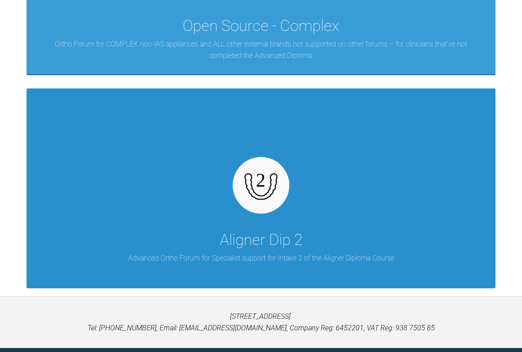
click at [447, 219] on div "Aligner Dip 2 Advanced Ortho Forum for Specialist support for Intake 2 of the A…" at bounding box center [261, 188] width 469 height 200
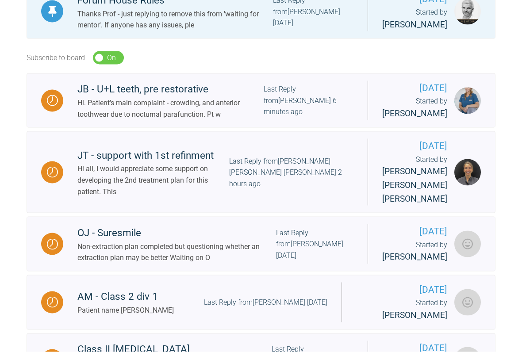
scroll to position [246, 0]
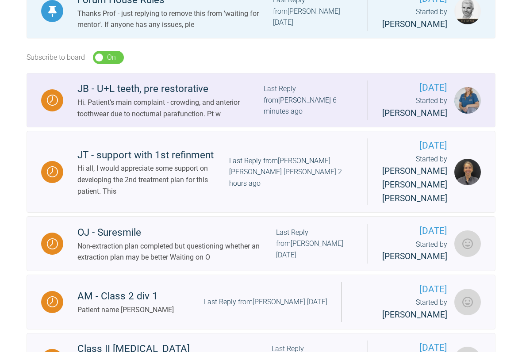
click at [476, 114] on img at bounding box center [467, 100] width 27 height 27
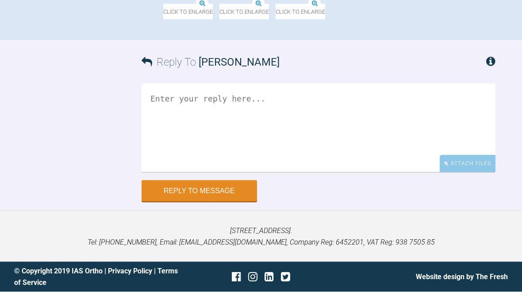
scroll to position [1016, 0]
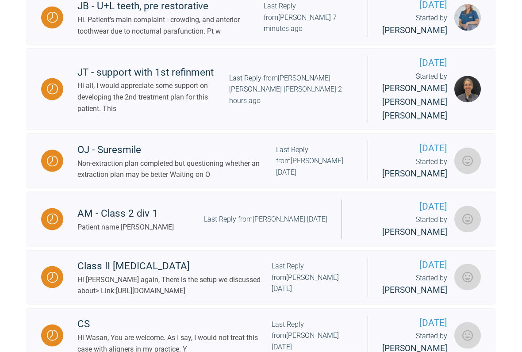
scroll to position [330, 0]
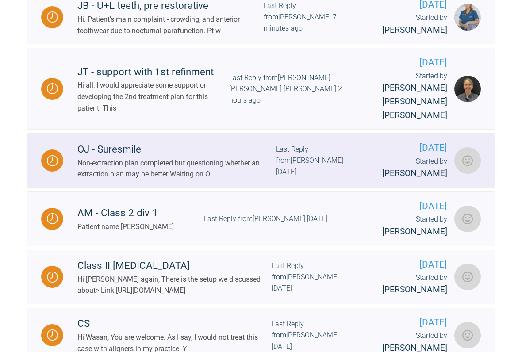
click at [353, 178] on div "Last Reply from [PERSON_NAME] [DATE]" at bounding box center [314, 161] width 77 height 34
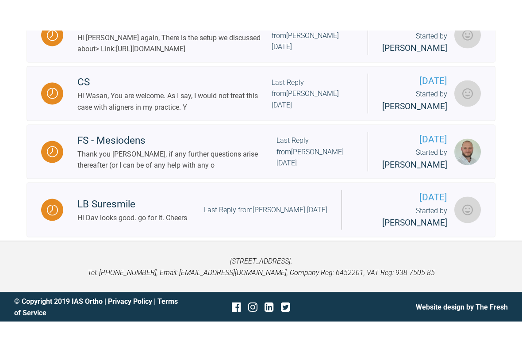
scroll to position [616, 0]
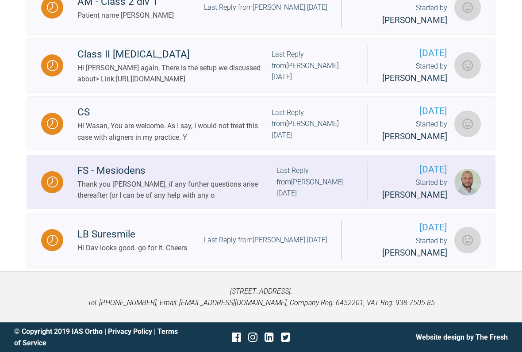
click at [103, 201] on div "Thank you [PERSON_NAME], if any further questions arise thereafter (or I can be…" at bounding box center [176, 190] width 199 height 23
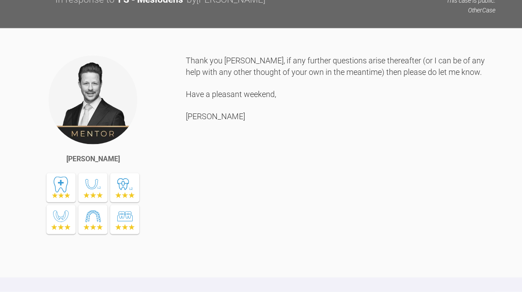
scroll to position [1571, 0]
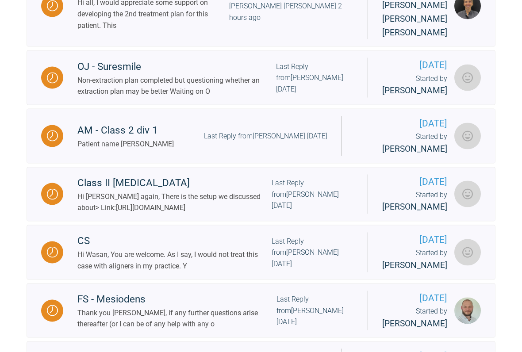
scroll to position [413, 0]
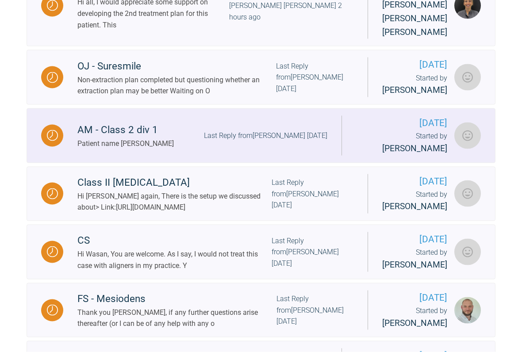
click at [337, 149] on div "AM - Class 2 div 1 Patient name [PERSON_NAME] Last Reply from [PERSON_NAME] [DA…" at bounding box center [202, 135] width 278 height 27
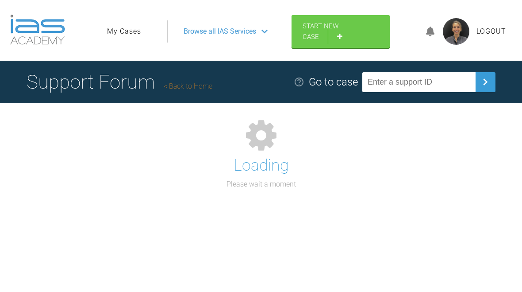
scroll to position [67, 0]
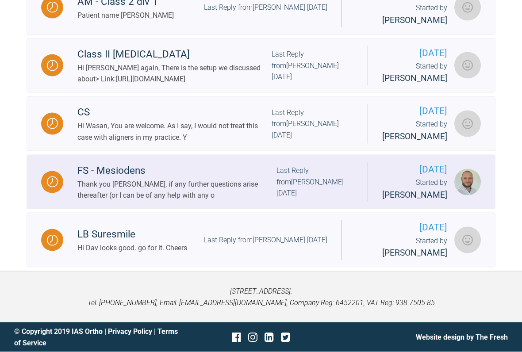
click at [257, 201] on div "Thank you [PERSON_NAME], if any further questions arise thereafter (or I can be…" at bounding box center [176, 190] width 199 height 23
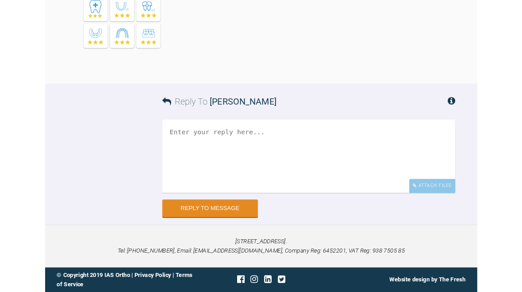
scroll to position [2046, 0]
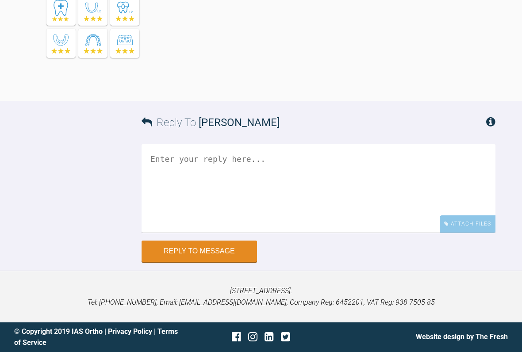
scroll to position [1959, 0]
